Goal: Transaction & Acquisition: Download file/media

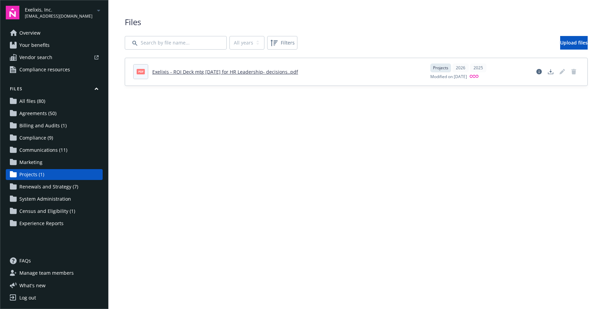
click at [53, 12] on span "Exelixis, Inc." at bounding box center [59, 9] width 68 height 7
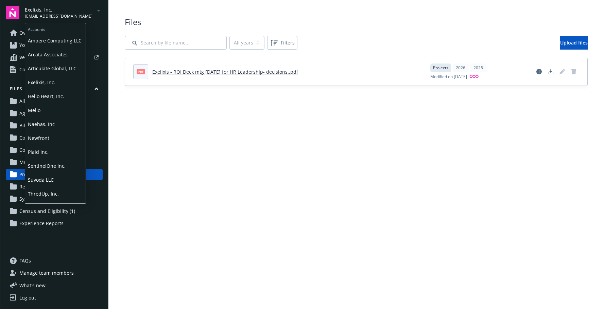
click at [42, 153] on span "Plaid Inc." at bounding box center [55, 152] width 55 height 14
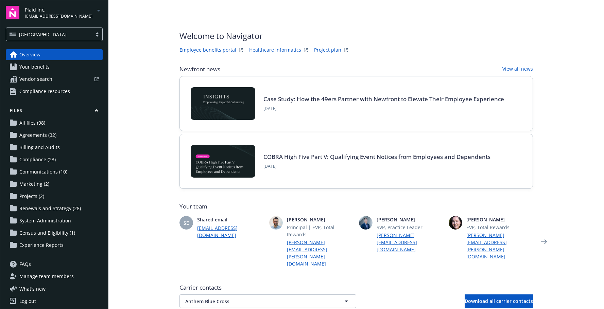
scroll to position [34, 0]
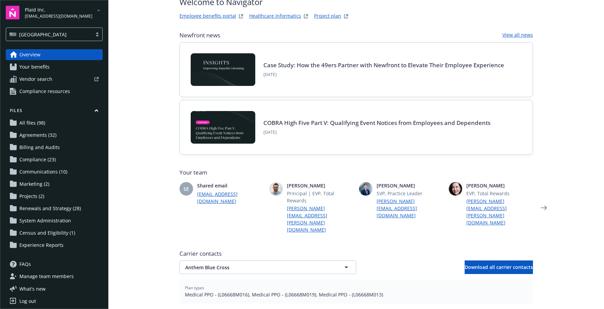
click at [33, 173] on span "Communications (10)" at bounding box center [43, 171] width 48 height 11
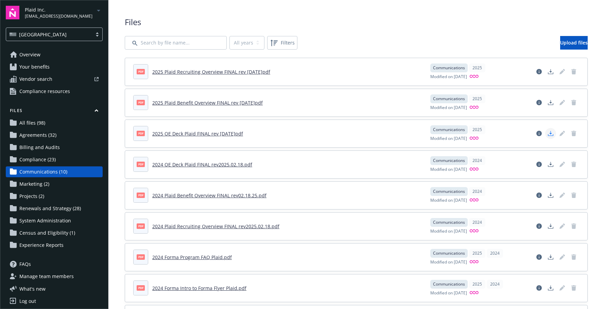
click at [548, 136] on link "Download document" at bounding box center [550, 133] width 11 height 11
